Goal: Information Seeking & Learning: Learn about a topic

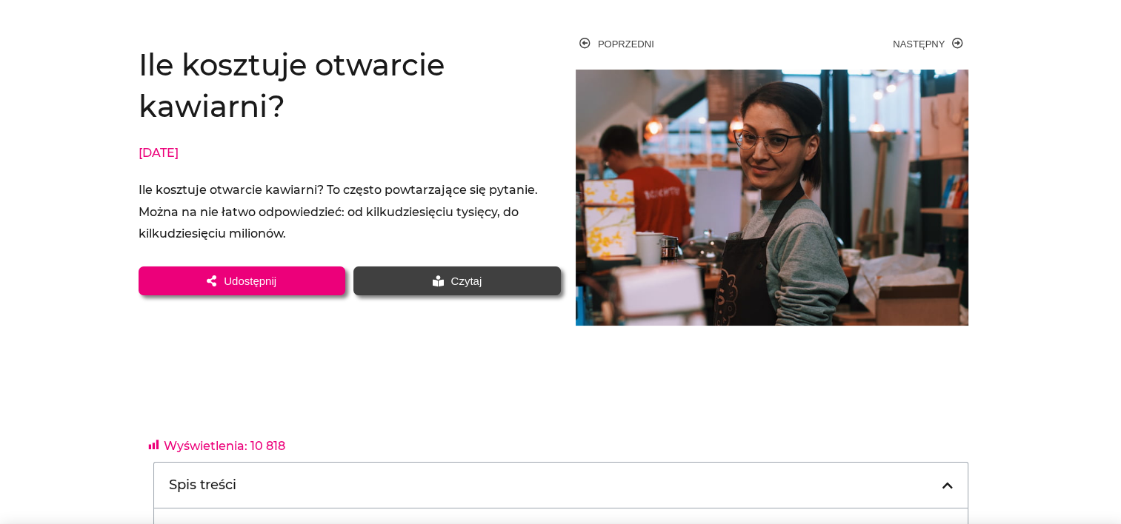
scroll to position [148, 0]
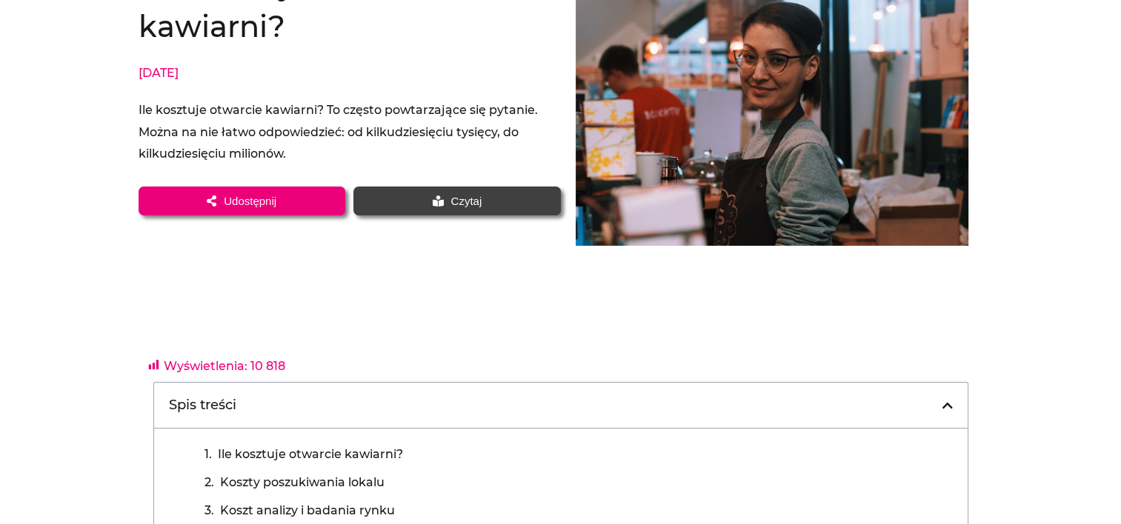
click at [474, 207] on link "Czytaj" at bounding box center [456, 201] width 207 height 29
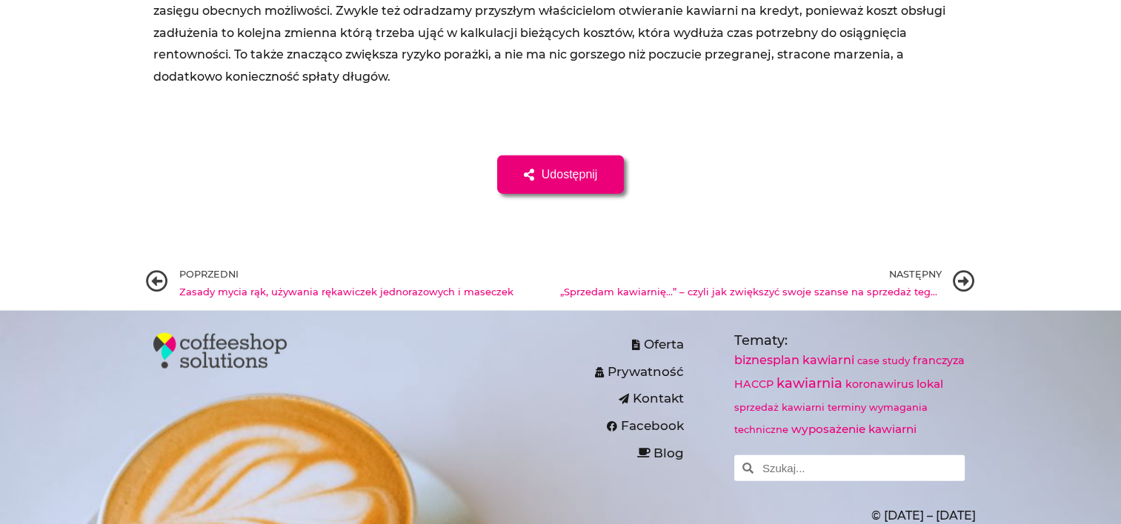
scroll to position [9097, 0]
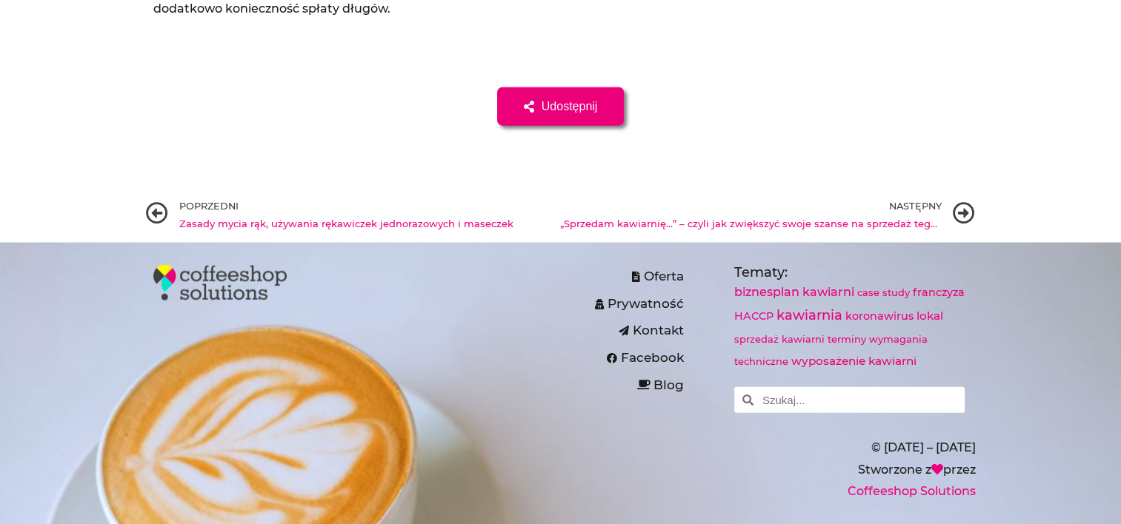
click at [966, 202] on icon at bounding box center [964, 213] width 22 height 22
